Goal: Task Accomplishment & Management: Manage account settings

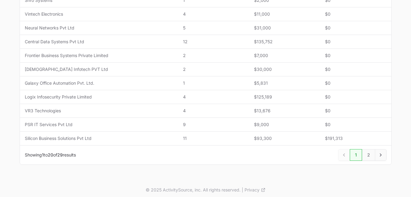
scroll to position [287, 0]
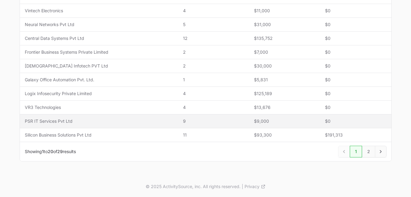
click at [132, 120] on span "PSR IT Services Pvt Ltd" at bounding box center [99, 121] width 149 height 6
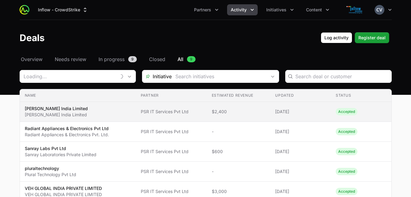
type input "PSR IT Services Pvt Ltd"
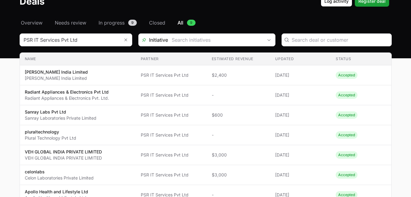
scroll to position [37, 0]
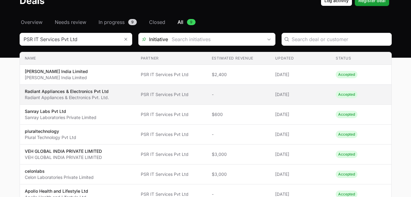
click at [249, 98] on td "Estimated revenue -" at bounding box center [239, 94] width 64 height 20
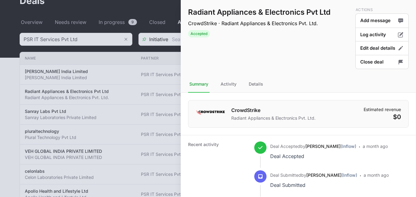
click at [125, 76] on div at bounding box center [208, 98] width 416 height 197
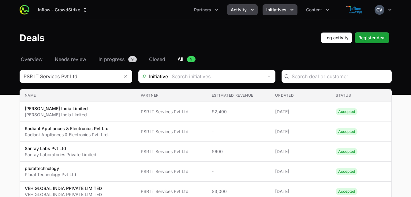
click at [291, 10] on icon "Initiatives menu" at bounding box center [292, 10] width 3 height 2
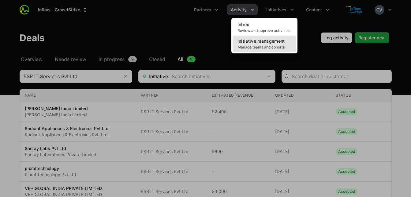
click at [271, 39] on span "Initiative management" at bounding box center [261, 40] width 47 height 5
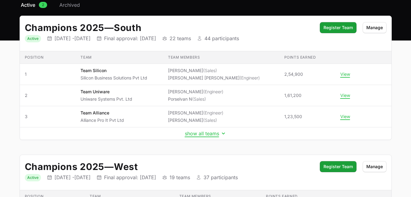
scroll to position [56, 0]
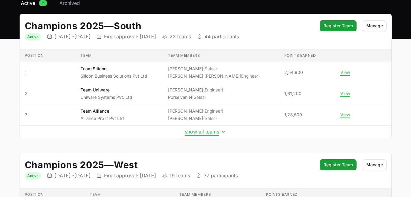
click at [222, 130] on icon "Initiative details" at bounding box center [223, 131] width 6 height 6
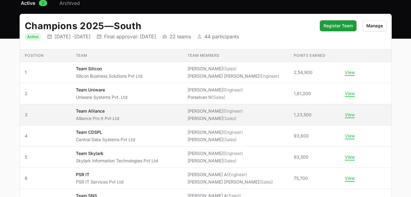
click at [207, 116] on li "[PERSON_NAME] (Sales)" at bounding box center [215, 118] width 55 height 6
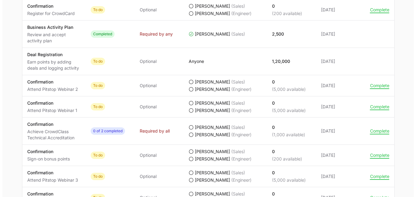
scroll to position [357, 0]
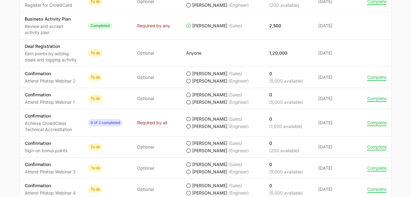
click at [188, 102] on icon "Team Alliance's progress" at bounding box center [188, 101] width 5 height 5
click at [373, 97] on button "Complete" at bounding box center [376, 99] width 19 height 6
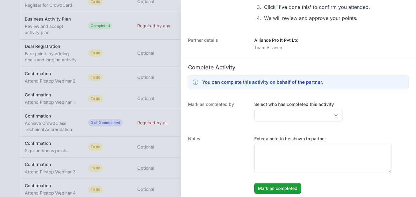
scroll to position [110, 0]
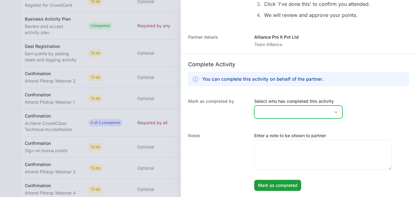
click at [334, 112] on icon "Open" at bounding box center [335, 112] width 3 height 2
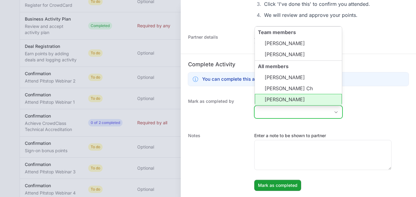
click at [290, 98] on li "[PERSON_NAME]" at bounding box center [298, 100] width 87 height 12
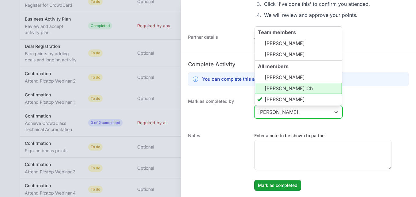
click at [284, 89] on li "[PERSON_NAME] Ch" at bounding box center [298, 88] width 87 height 11
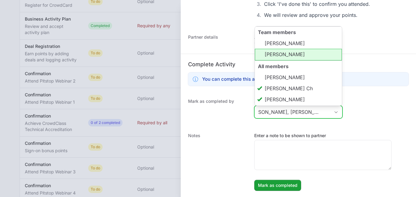
scroll to position [0, 0]
click at [277, 57] on li "[PERSON_NAME]" at bounding box center [298, 55] width 87 height 12
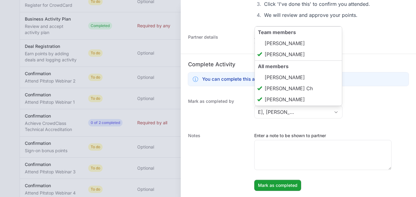
type input "[PERSON_NAME], [PERSON_NAME], [PERSON_NAME]"
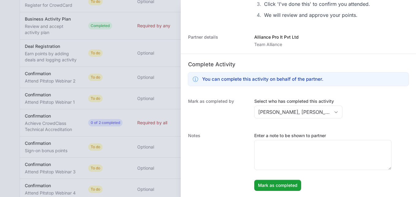
click at [396, 115] on div "Mark as completed by Select who has completed this activity [PERSON_NAME], [PER…" at bounding box center [298, 109] width 235 height 34
click at [278, 186] on span "Mark as completed" at bounding box center [277, 184] width 39 height 7
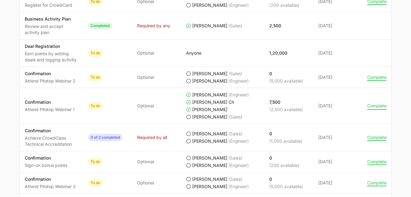
click at [377, 105] on button "Complete" at bounding box center [376, 106] width 19 height 6
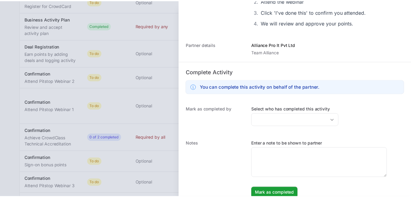
scroll to position [143, 0]
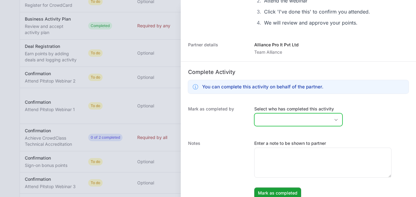
click at [332, 117] on div "Open" at bounding box center [336, 119] width 12 height 12
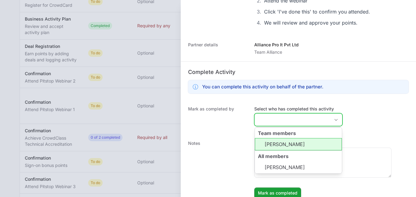
click at [332, 117] on div "Close" at bounding box center [336, 119] width 12 height 12
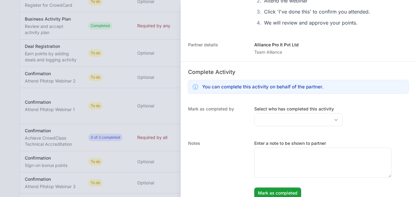
click at [164, 79] on div at bounding box center [208, 98] width 416 height 197
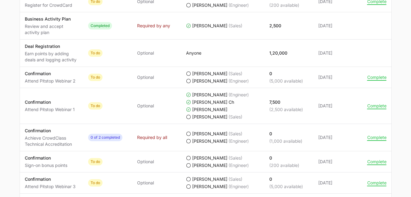
click at [164, 79] on span "Optional" at bounding box center [156, 77] width 39 height 6
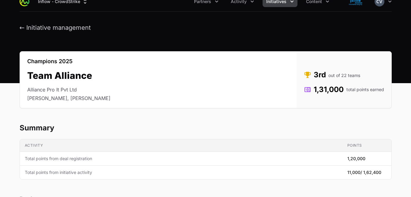
scroll to position [0, 0]
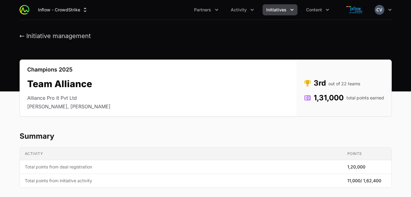
click at [291, 8] on icon "Initiatives menu" at bounding box center [292, 10] width 6 height 6
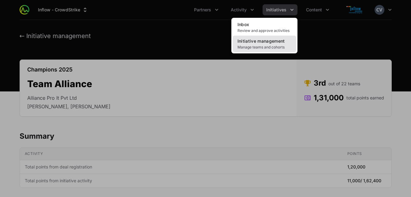
click at [267, 43] on span "Initiative management" at bounding box center [261, 40] width 47 height 5
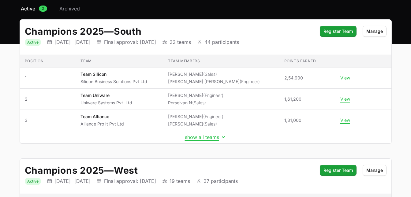
scroll to position [52, 0]
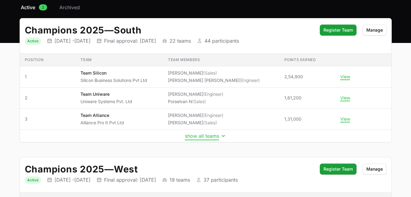
click at [223, 134] on icon "Initiative details" at bounding box center [223, 136] width 6 height 6
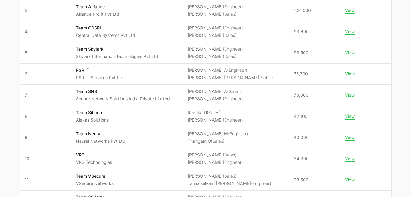
scroll to position [161, 0]
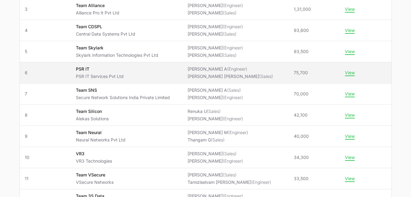
click at [239, 71] on li "[PERSON_NAME] (Engineer)" at bounding box center [230, 69] width 85 height 6
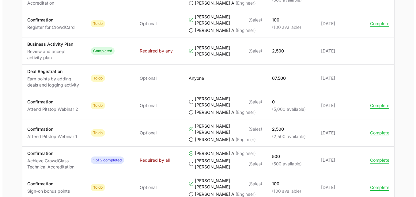
scroll to position [391, 0]
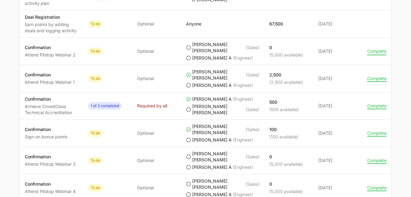
click at [376, 50] on button "Complete" at bounding box center [376, 51] width 19 height 6
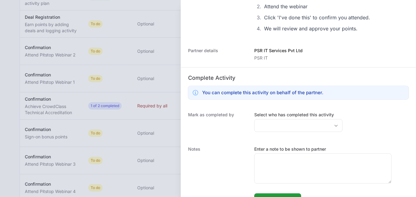
scroll to position [110, 0]
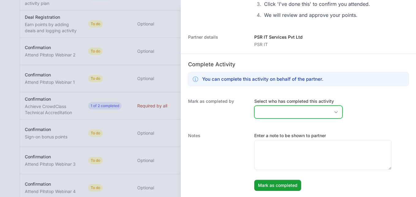
click at [334, 112] on icon "Open" at bounding box center [335, 112] width 3 height 2
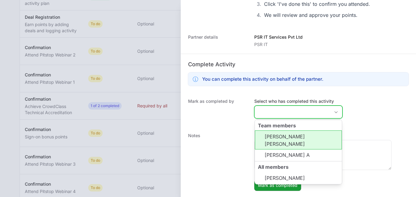
click at [287, 136] on li "[PERSON_NAME] [PERSON_NAME]" at bounding box center [298, 139] width 87 height 19
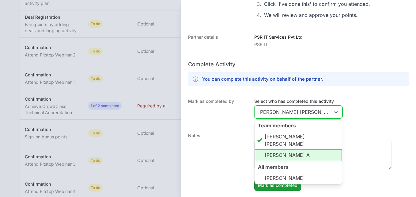
click at [287, 149] on li "[PERSON_NAME] A" at bounding box center [298, 155] width 87 height 12
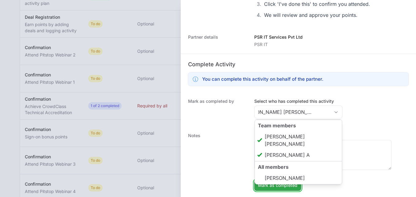
type input "[PERSON_NAME] [PERSON_NAME]"
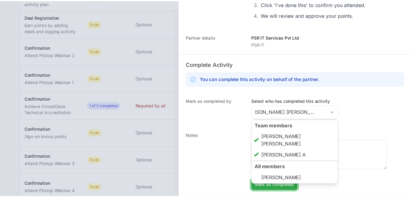
scroll to position [0, 0]
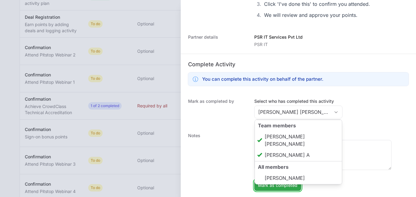
click at [284, 186] on span "Mark as completed" at bounding box center [277, 184] width 39 height 7
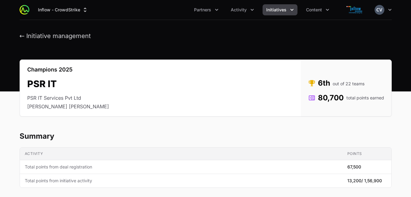
click at [291, 9] on icon "Initiatives menu" at bounding box center [292, 10] width 6 height 6
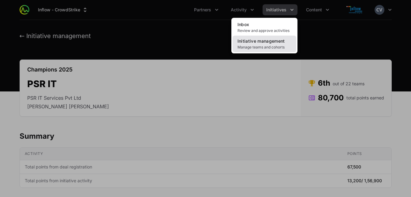
click at [264, 45] on span "Manage teams and cohorts" at bounding box center [265, 47] width 54 height 5
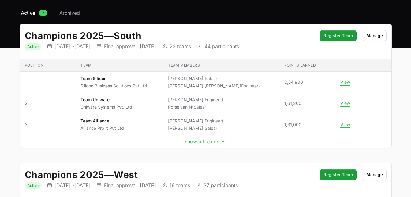
scroll to position [47, 0]
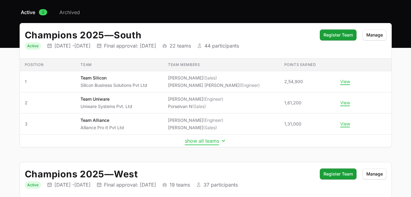
click at [223, 140] on icon "Initiative details" at bounding box center [223, 140] width 6 height 6
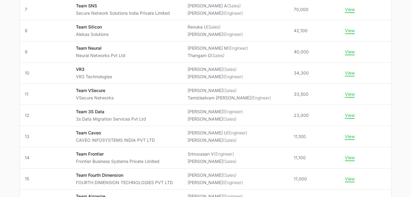
scroll to position [238, 0]
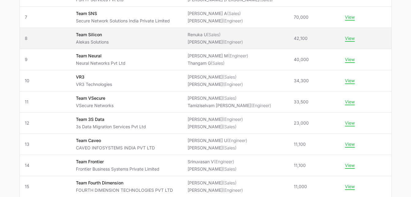
click at [228, 40] on li "[PERSON_NAME] (Engineer)" at bounding box center [215, 42] width 55 height 6
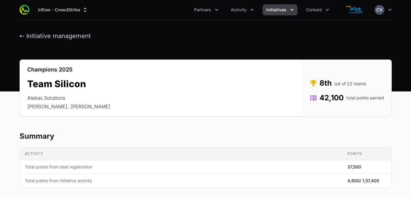
click at [70, 84] on h2 "Team Silicon" at bounding box center [68, 83] width 83 height 11
drag, startPoint x: 70, startPoint y: 84, endPoint x: 185, endPoint y: 98, distance: 115.7
click at [185, 98] on div "Champions 2025 Team Silicon Alekas Solutions [PERSON_NAME], [PERSON_NAME] Statu…" at bounding box center [206, 87] width 372 height 57
click at [88, 83] on h2 "Team Silicon" at bounding box center [68, 83] width 83 height 11
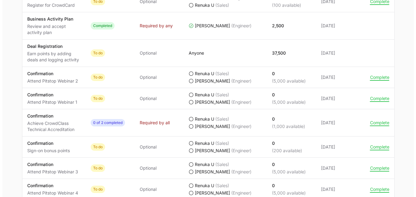
scroll to position [356, 0]
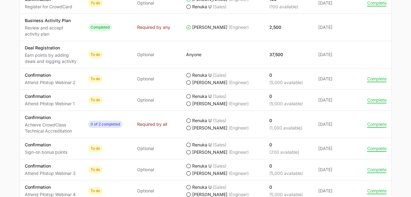
click at [190, 103] on icon "Team Silicon's progress" at bounding box center [188, 103] width 5 height 5
click at [379, 100] on button "Complete" at bounding box center [376, 100] width 19 height 6
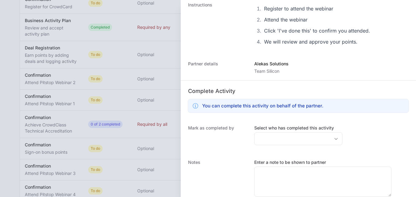
scroll to position [83, 0]
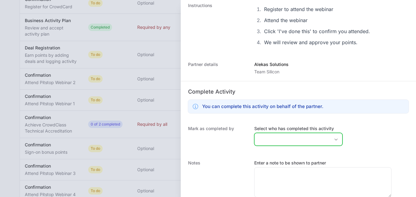
click at [330, 136] on div "Open" at bounding box center [336, 139] width 12 height 12
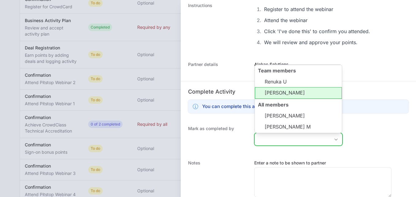
click at [278, 94] on li "[PERSON_NAME]" at bounding box center [298, 93] width 87 height 12
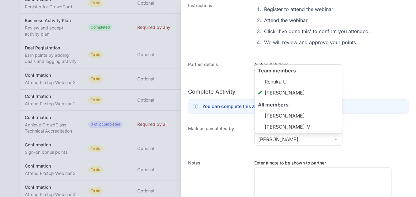
type input "[PERSON_NAME]"
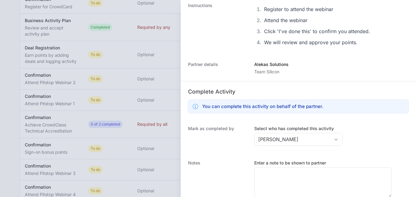
click at [339, 150] on div "Mark as completed by Select who has completed this activity [DEMOGRAPHIC_DATA][…" at bounding box center [298, 136] width 235 height 34
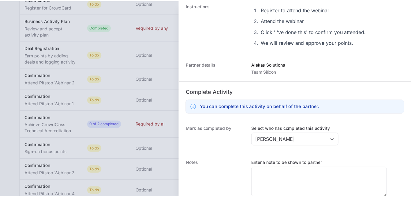
scroll to position [110, 0]
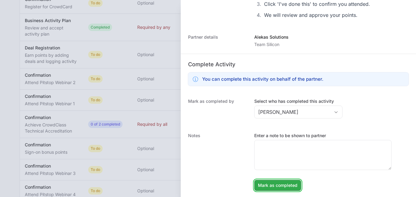
click at [283, 184] on span "Mark as completed" at bounding box center [277, 184] width 39 height 7
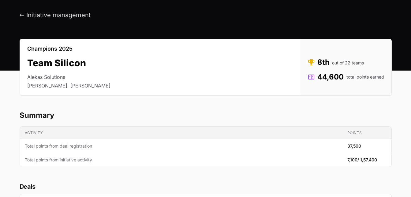
scroll to position [0, 0]
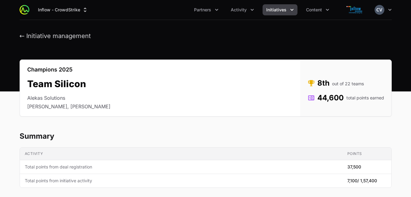
click at [291, 9] on icon "Initiatives menu" at bounding box center [292, 10] width 3 height 2
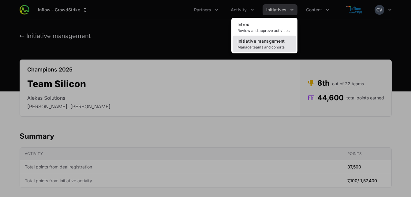
click at [263, 43] on span "Initiative management" at bounding box center [261, 40] width 47 height 5
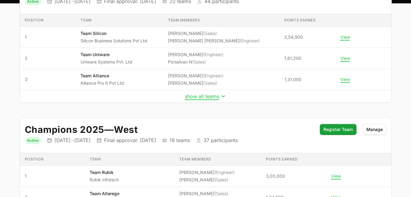
scroll to position [105, 0]
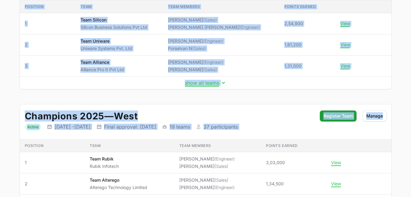
drag, startPoint x: 407, startPoint y: 108, endPoint x: 413, endPoint y: 55, distance: 53.3
click at [411, 55] on html "Inflow - CrowdStrike Partners Activity Initiatives Content Open user menu Open …" at bounding box center [205, 79] width 411 height 368
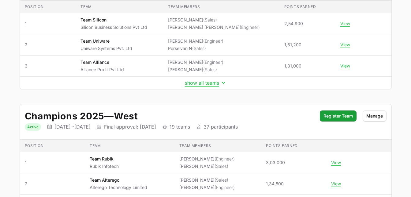
drag, startPoint x: 413, startPoint y: 55, endPoint x: 417, endPoint y: 40, distance: 14.8
click at [411, 40] on html "Inflow - CrowdStrike Partners Activity Initiatives Content Open user menu Open …" at bounding box center [205, 79] width 411 height 368
drag, startPoint x: 411, startPoint y: 77, endPoint x: 415, endPoint y: 37, distance: 40.4
click at [411, 37] on html "Inflow - CrowdStrike Partners Activity Initiatives Content Open user menu Open …" at bounding box center [205, 79] width 411 height 368
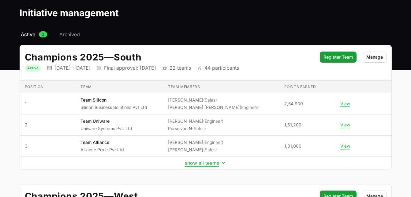
scroll to position [23, 0]
